Goal: Task Accomplishment & Management: Complete application form

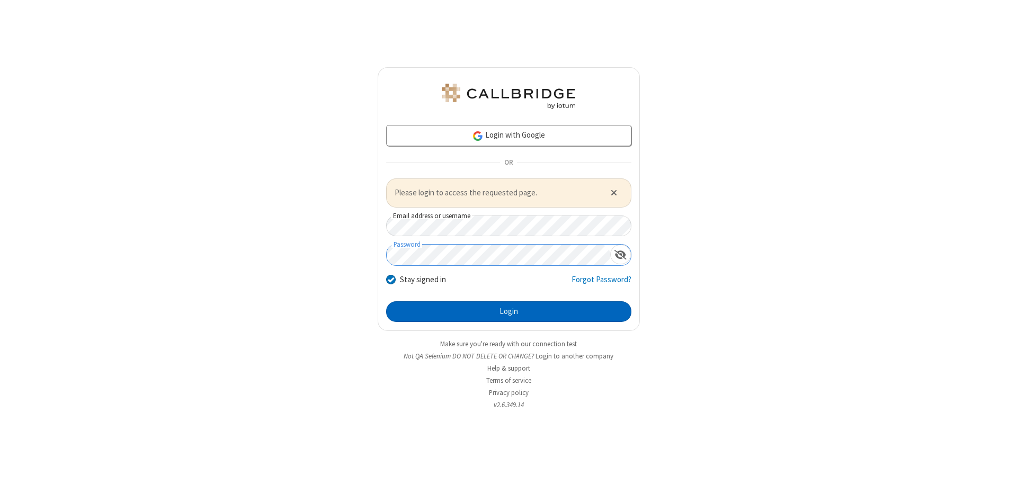
click at [508, 311] on button "Login" at bounding box center [508, 311] width 245 height 21
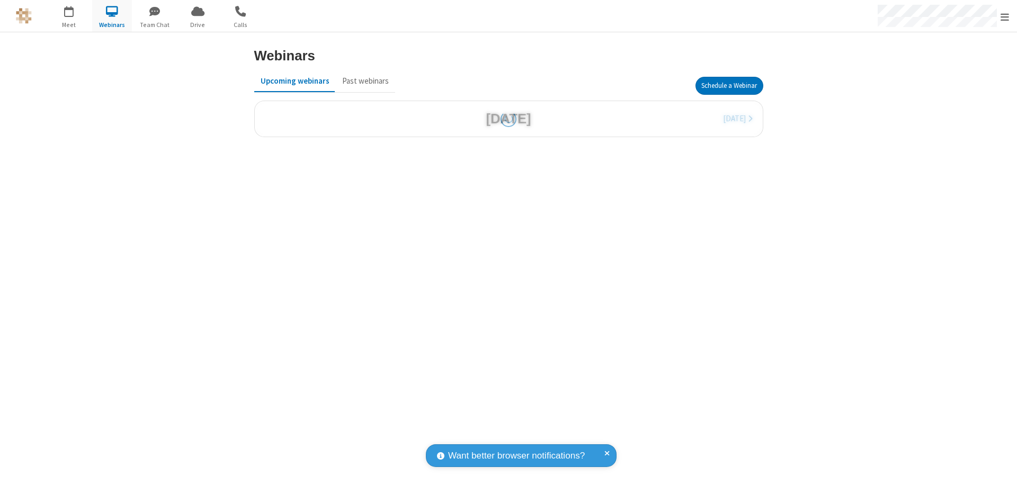
click at [728, 86] on button "Schedule a Webinar" at bounding box center [729, 86] width 68 height 18
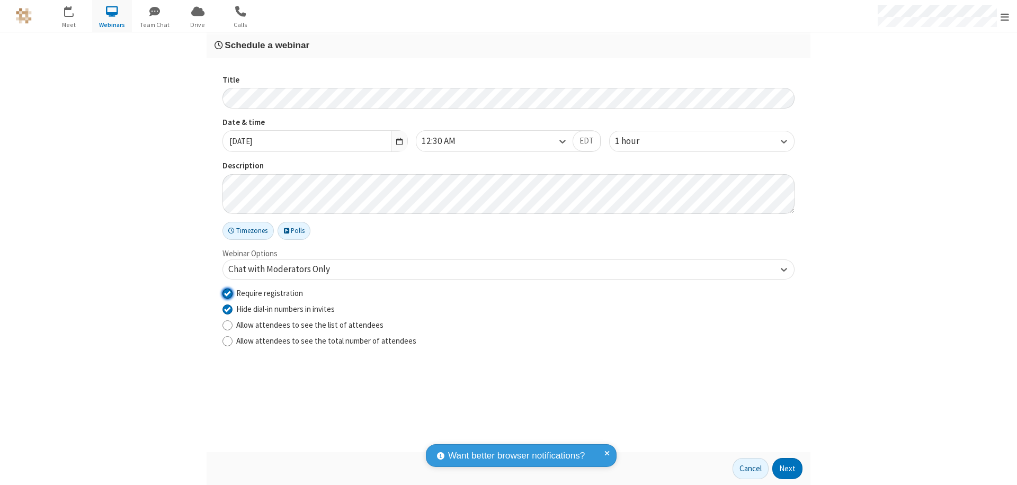
click at [227, 293] on input "Require registration" at bounding box center [227, 292] width 10 height 11
checkbox input "false"
click at [787, 469] on button "Next" at bounding box center [787, 468] width 30 height 21
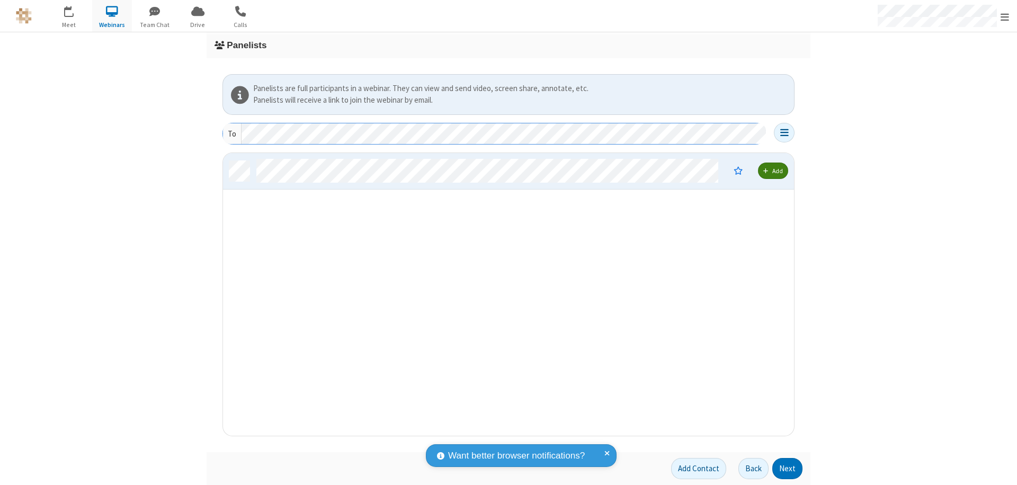
scroll to position [275, 563]
click at [787, 469] on button "Next" at bounding box center [787, 468] width 30 height 21
